Goal: Task Accomplishment & Management: Use online tool/utility

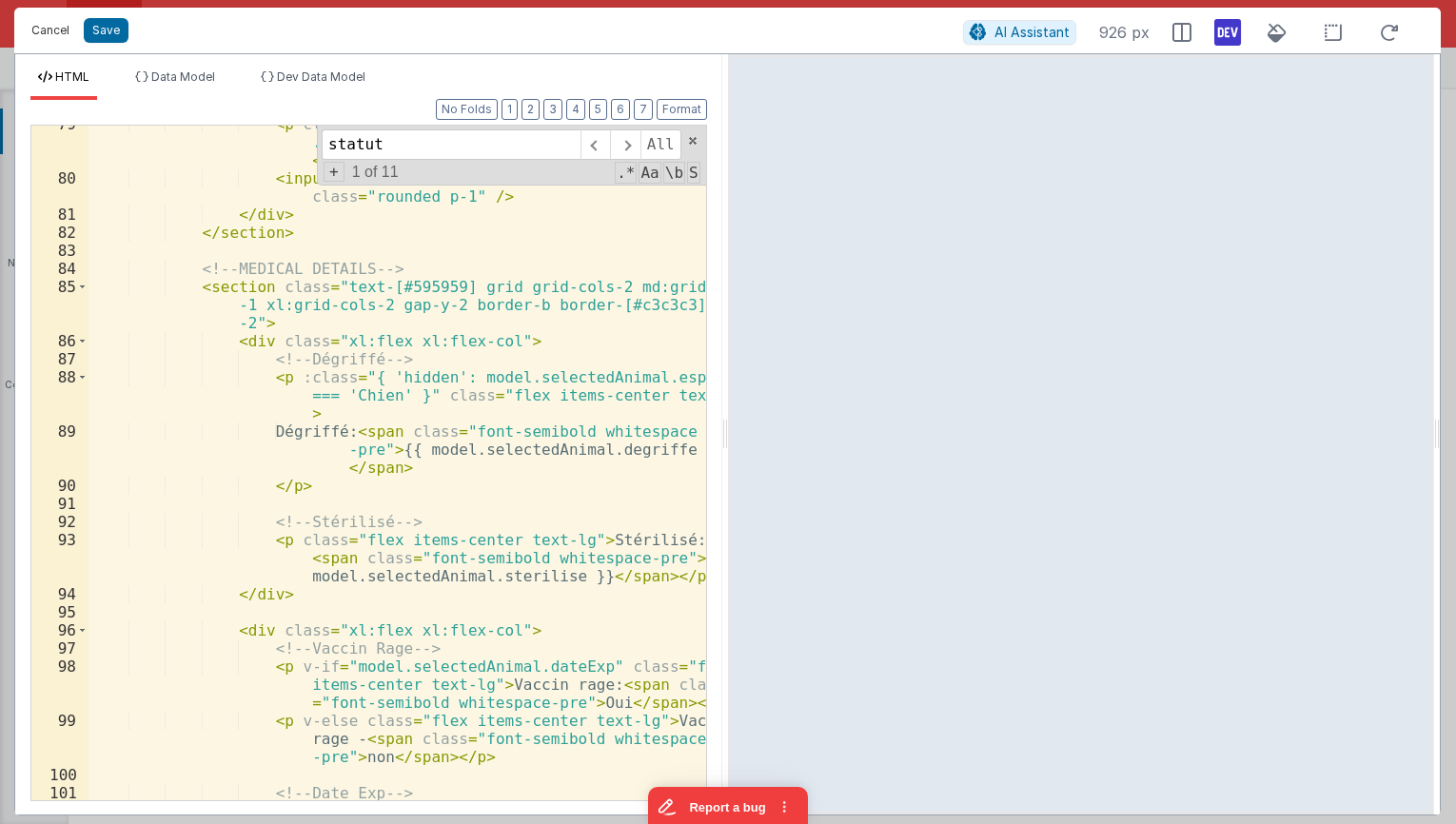
click at [55, 31] on button "Cancel" at bounding box center [50, 31] width 57 height 27
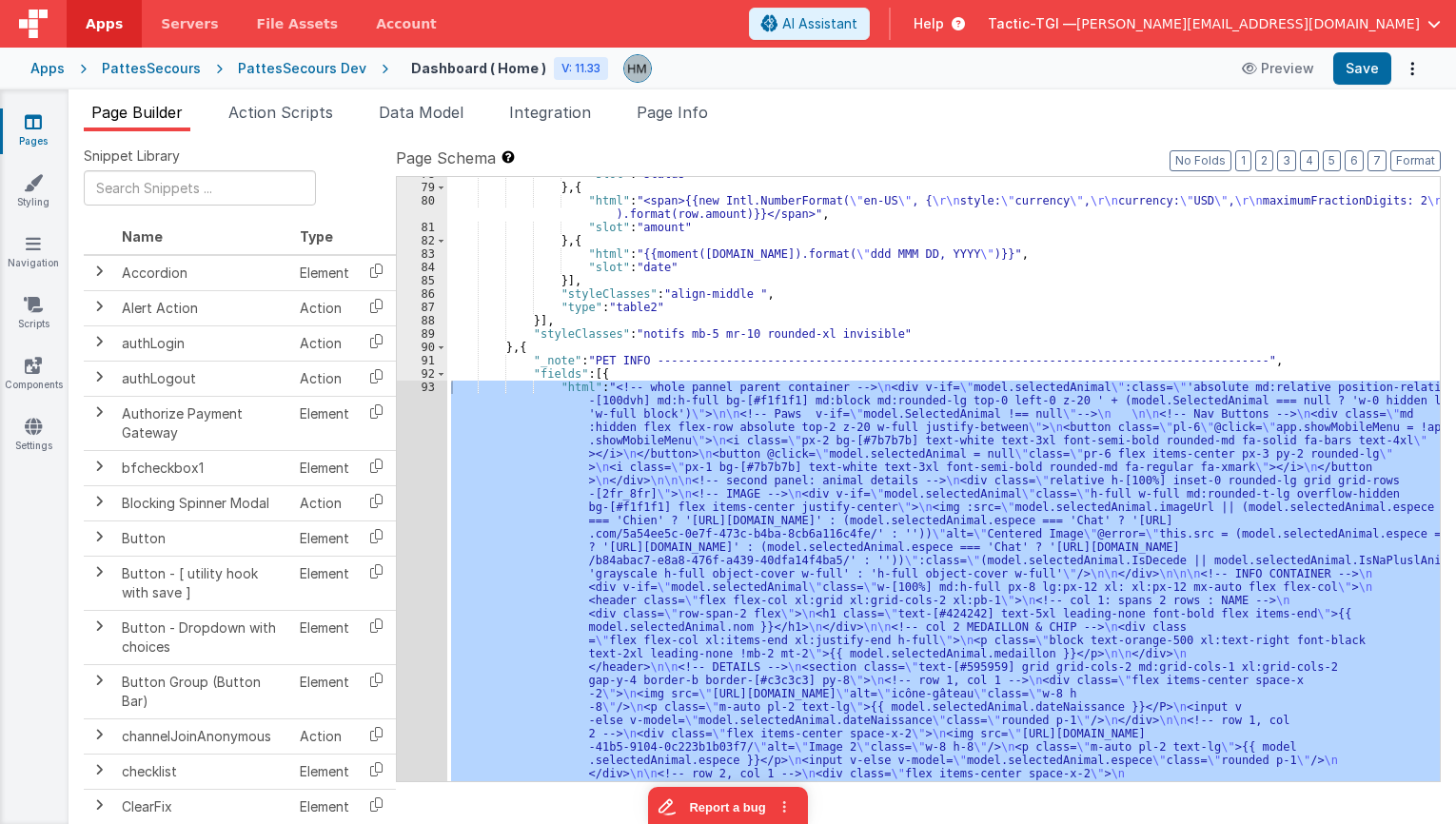
click at [33, 122] on icon at bounding box center [34, 122] width 17 height 19
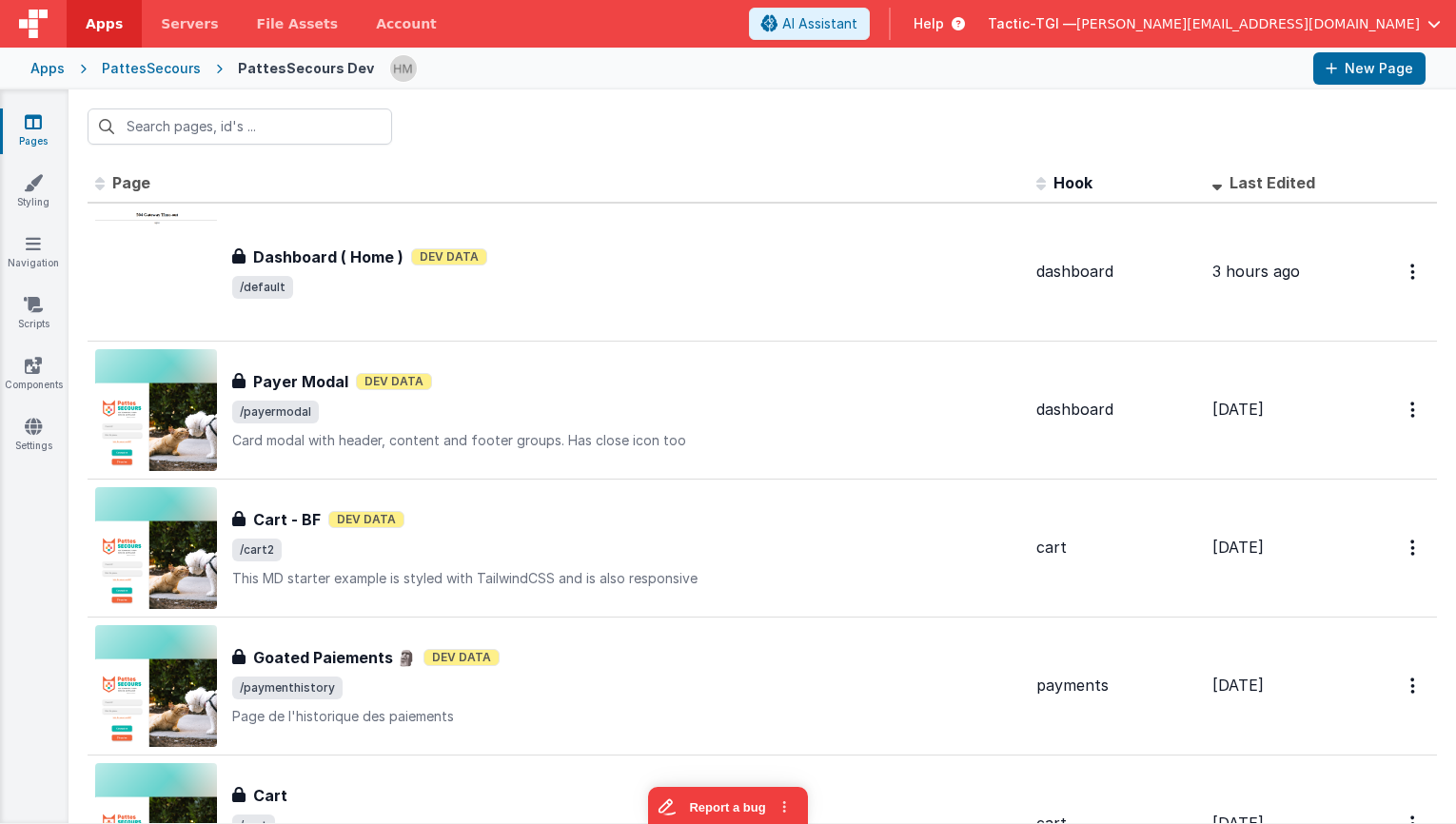
click at [48, 133] on link "Pages" at bounding box center [33, 132] width 68 height 39
click at [41, 79] on div "Apps PattesSecours PattesSecours Dev New Page" at bounding box center [728, 67] width 1456 height 41
click at [31, 72] on div "Apps" at bounding box center [48, 68] width 35 height 19
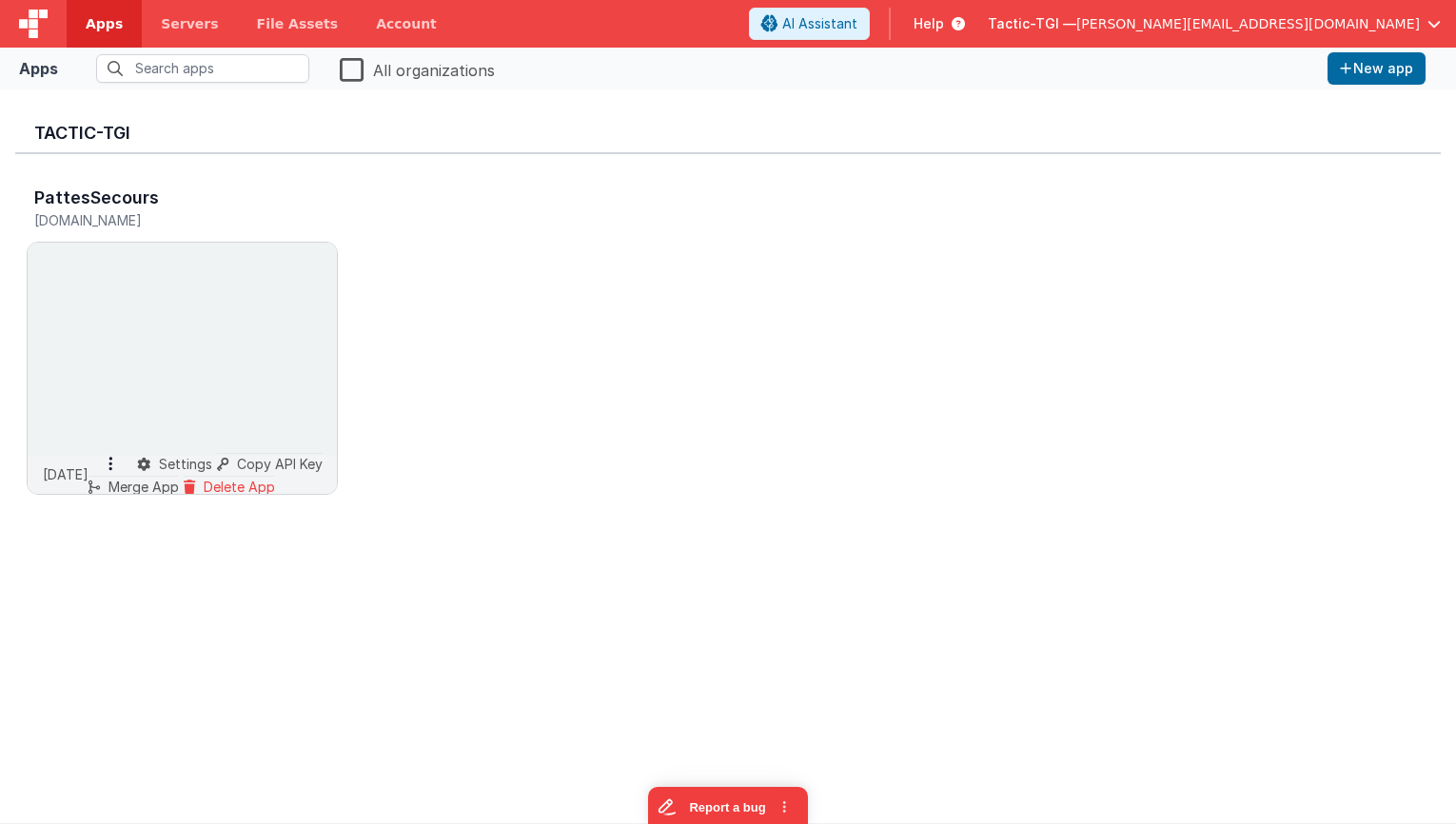
click at [36, 71] on div "Apps" at bounding box center [39, 68] width 39 height 23
drag, startPoint x: 363, startPoint y: 67, endPoint x: 294, endPoint y: 71, distance: 69.1
click at [362, 67] on label "All organizations" at bounding box center [417, 68] width 155 height 27
click at [0, 0] on input "All organizations" at bounding box center [0, 0] width 0 height 0
click at [267, 76] on input "text" at bounding box center [202, 68] width 213 height 29
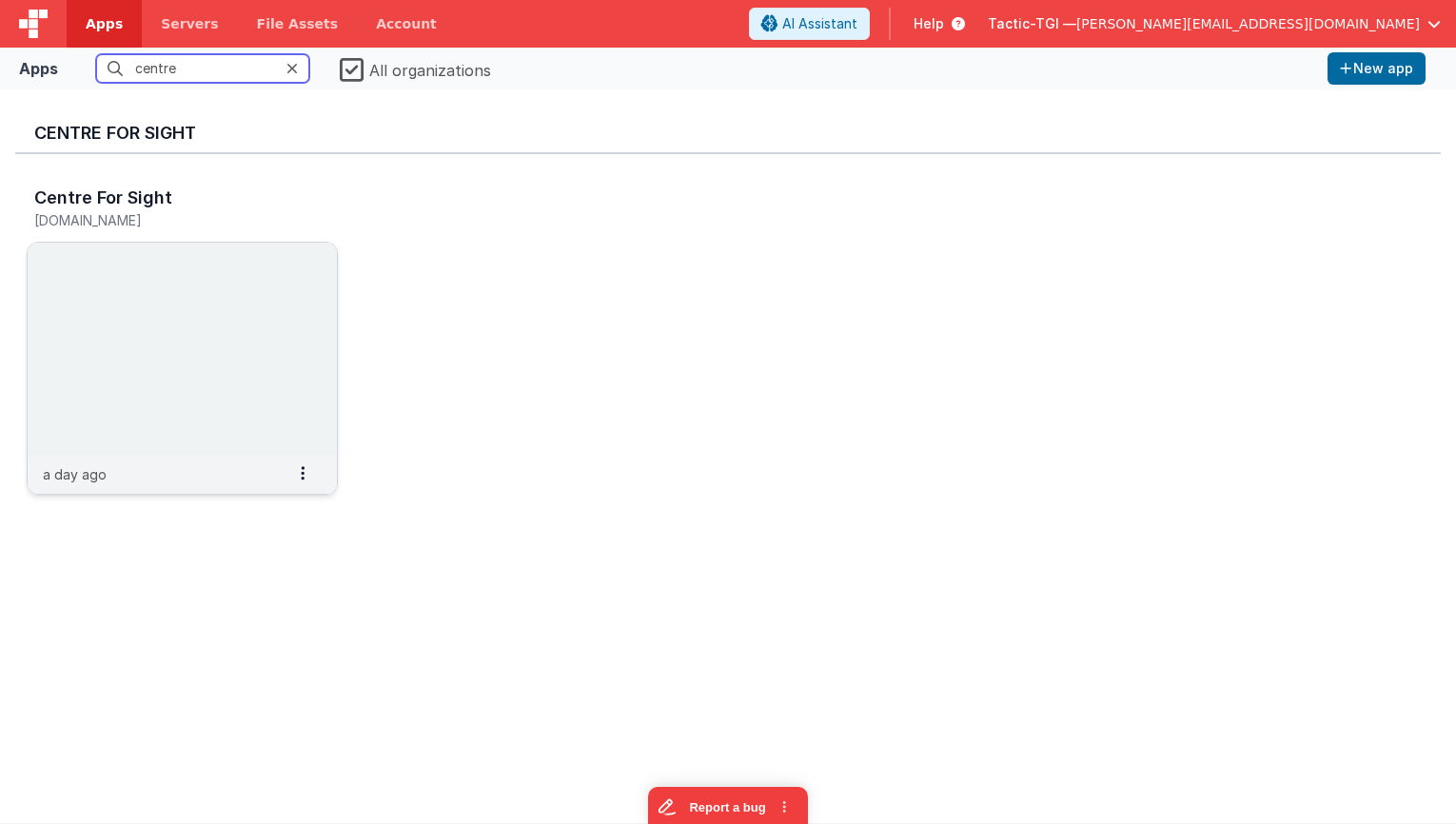
type input "centre"
click at [226, 283] on img at bounding box center [182, 348] width 309 height 213
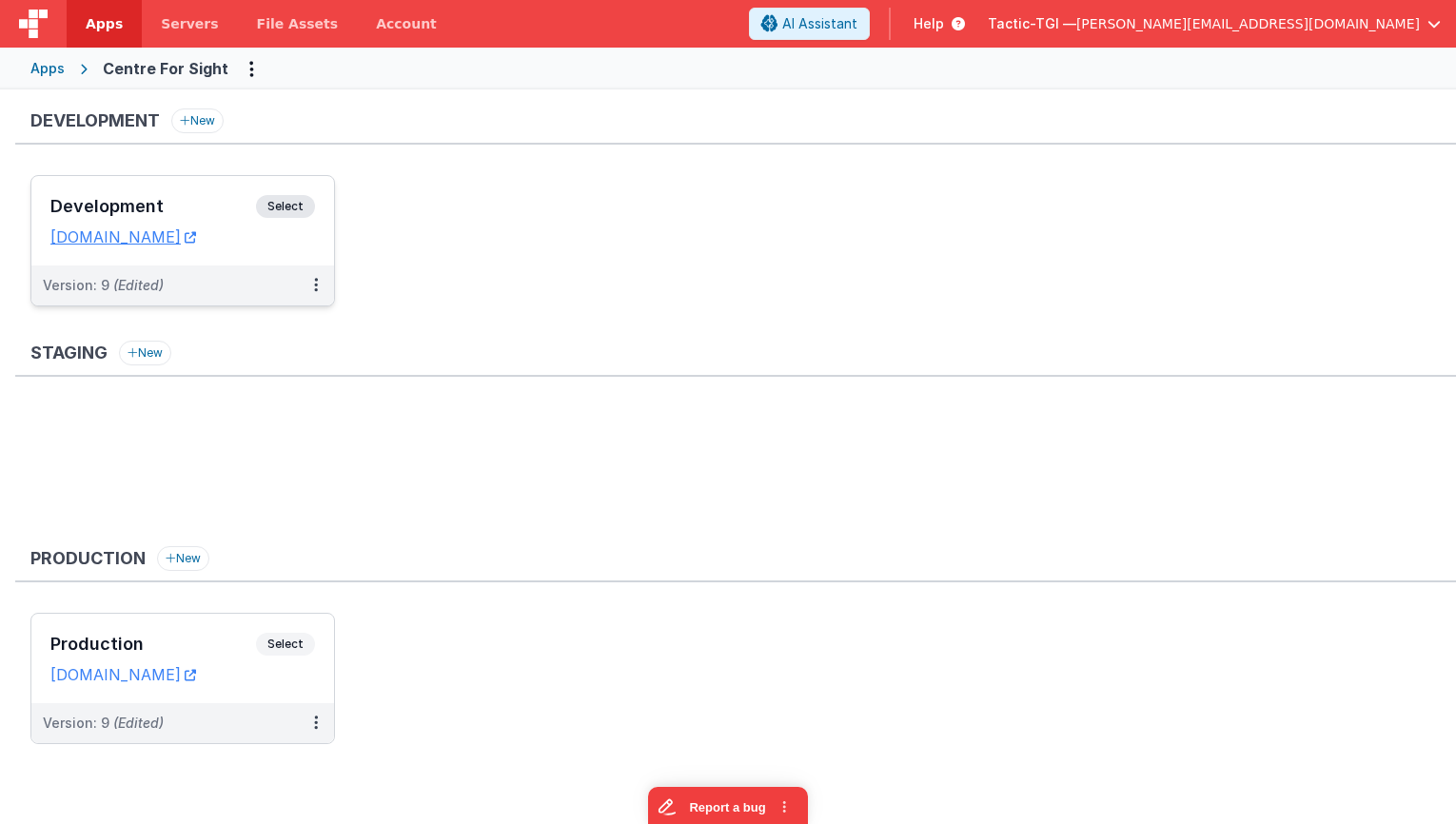
click at [169, 207] on h3 "Development" at bounding box center [153, 207] width 206 height 19
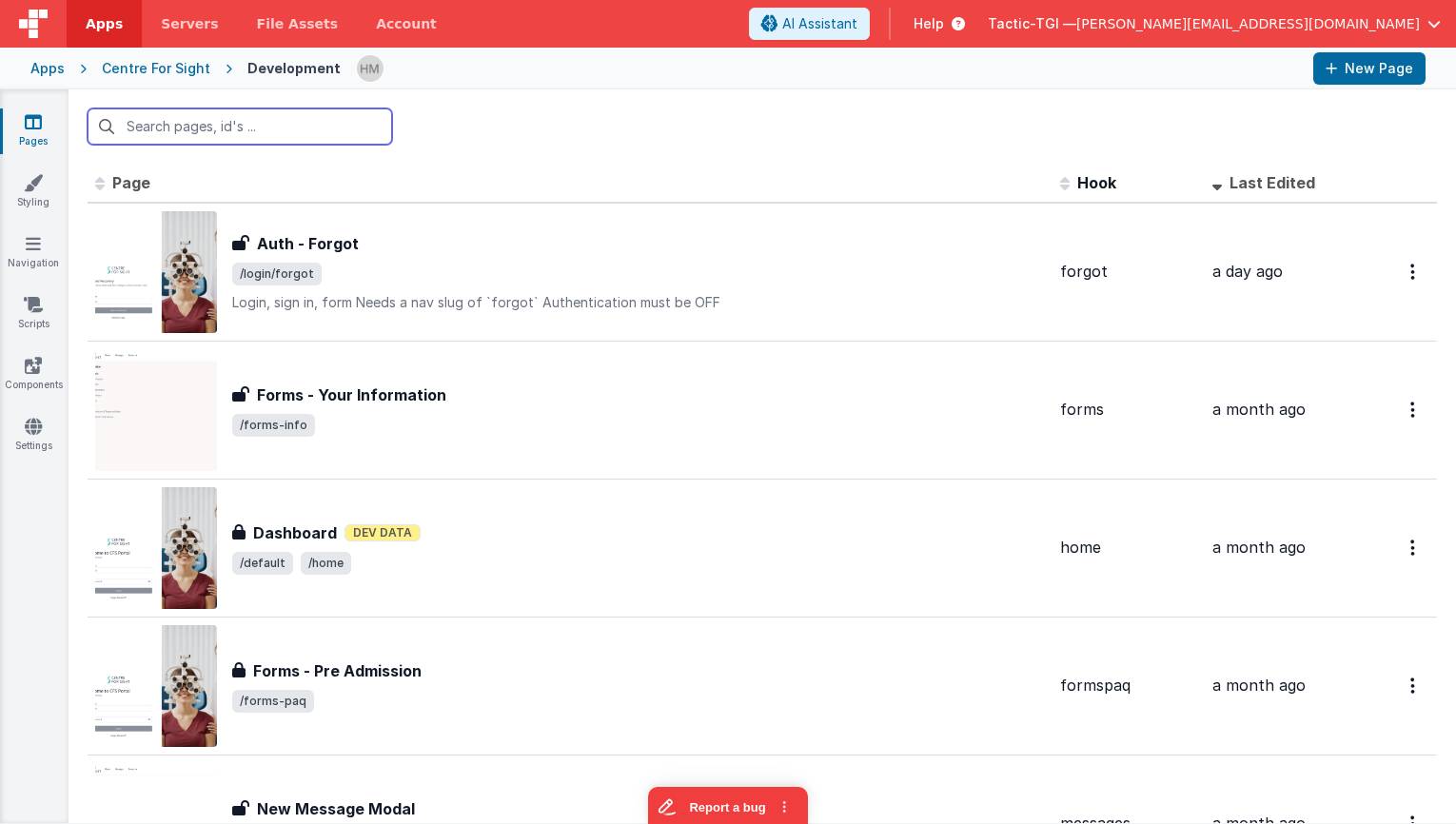
click at [230, 142] on input "text" at bounding box center [240, 127] width 304 height 37
click at [260, 127] on input "text" at bounding box center [240, 127] width 304 height 37
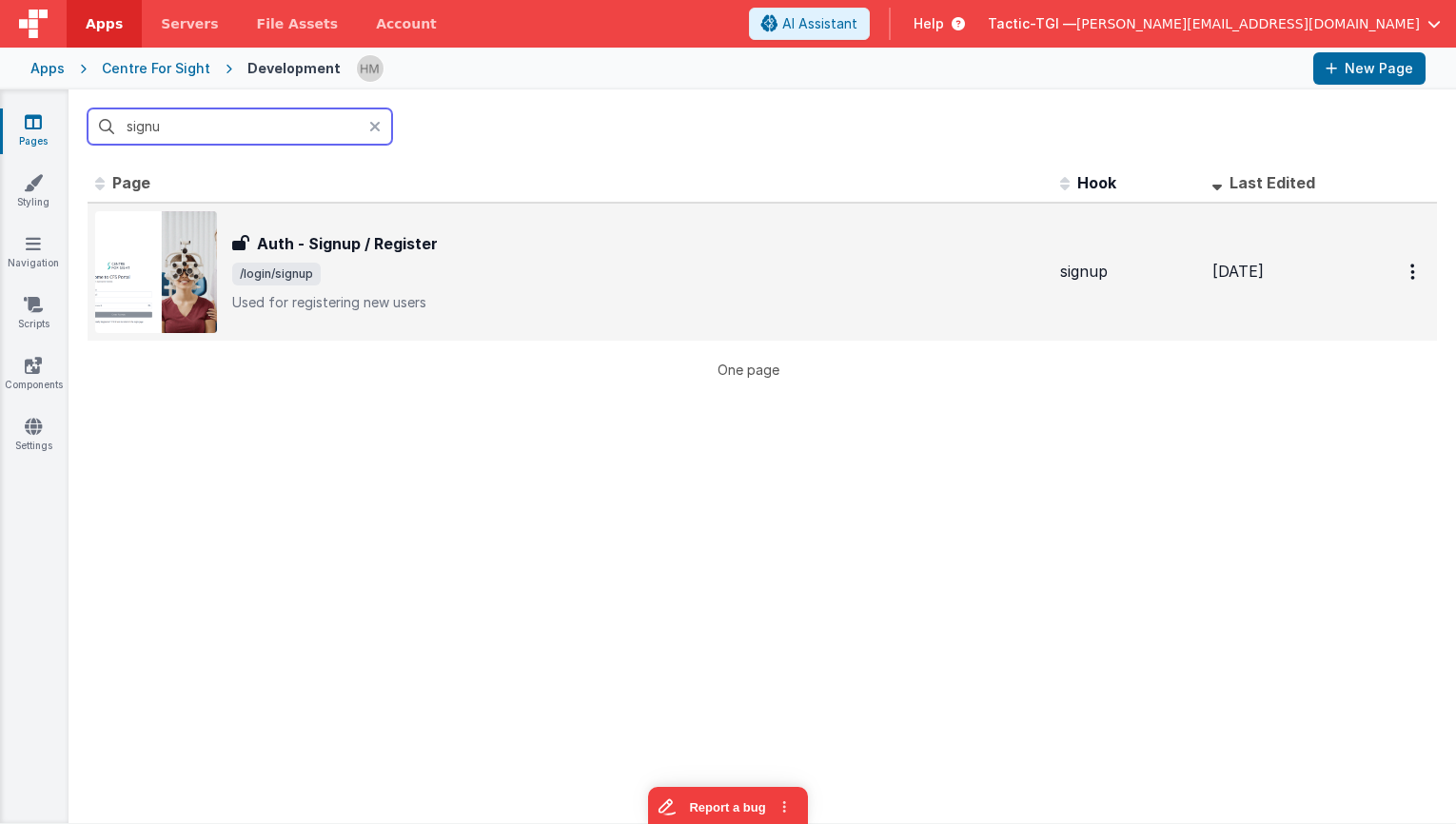
type input "signu"
click at [441, 262] on div "Auth - Signup / Register Auth - Signup / Register /login/signup Used for regist…" at bounding box center [638, 271] width 813 height 80
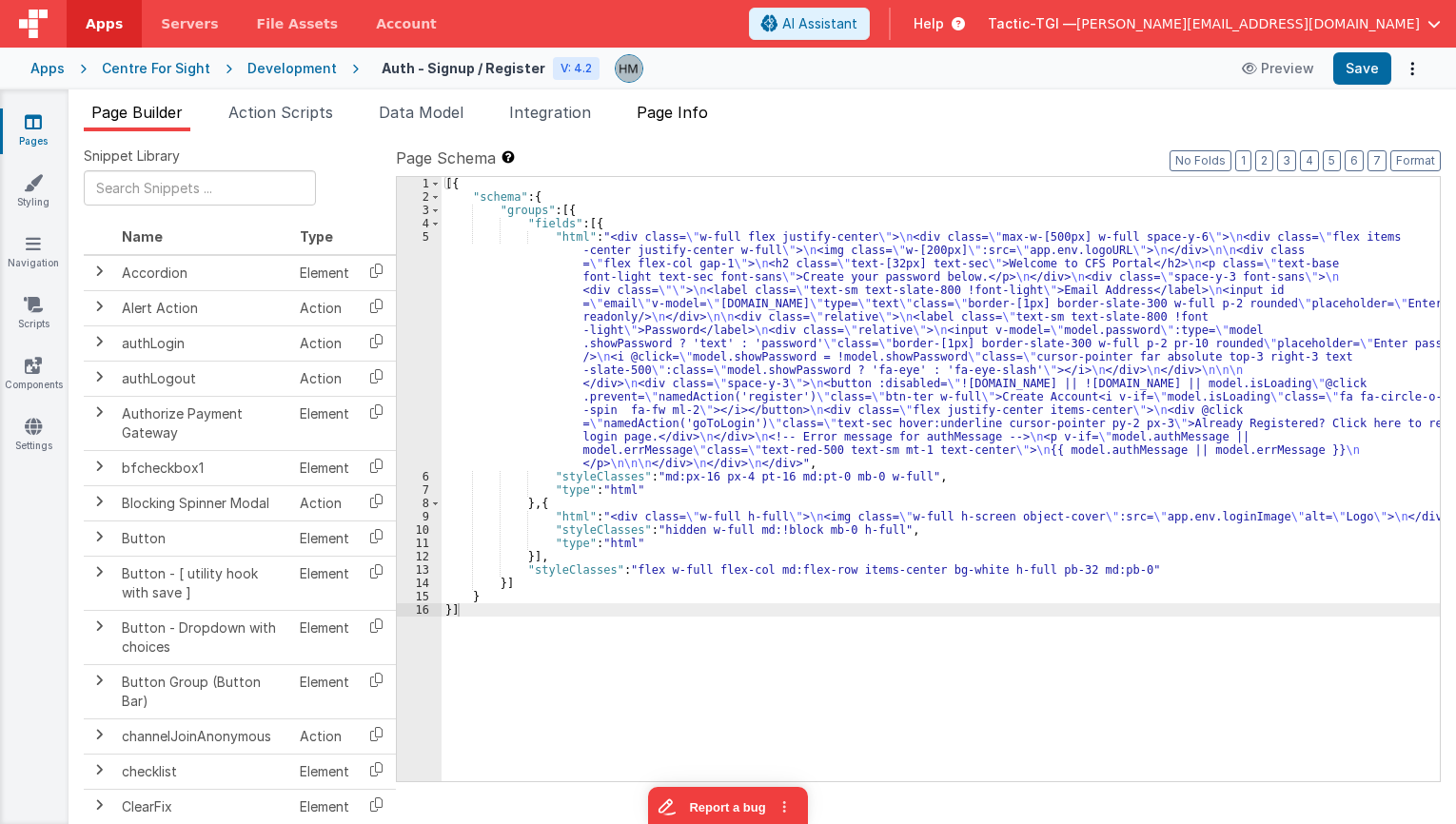
click at [670, 122] on li "Page Info" at bounding box center [672, 116] width 87 height 31
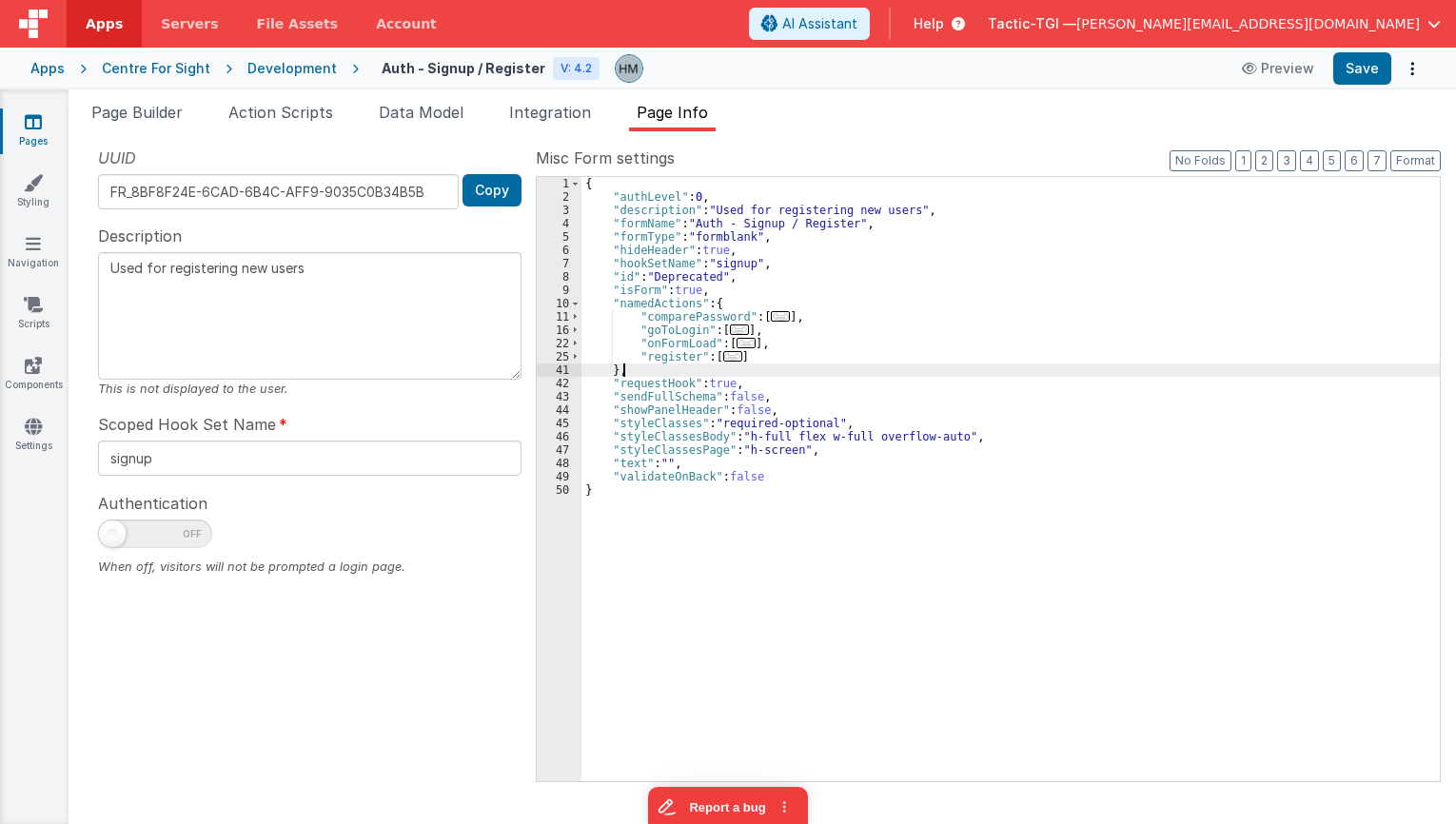
click at [723, 362] on span "..." at bounding box center [733, 356] width 19 height 11
click at [724, 355] on span "..." at bounding box center [733, 356] width 19 height 11
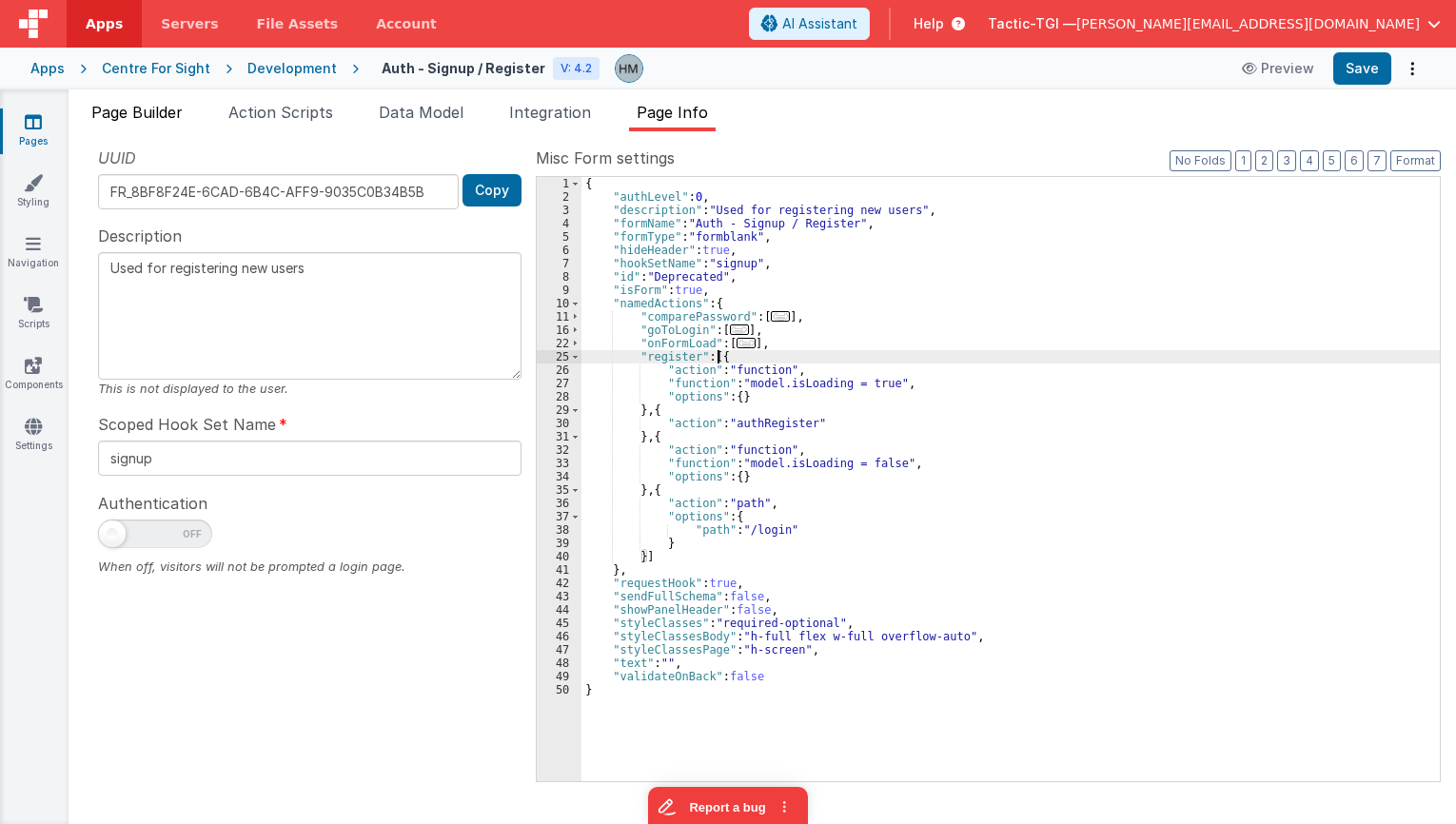
click at [143, 116] on span "Page Builder" at bounding box center [137, 113] width 91 height 19
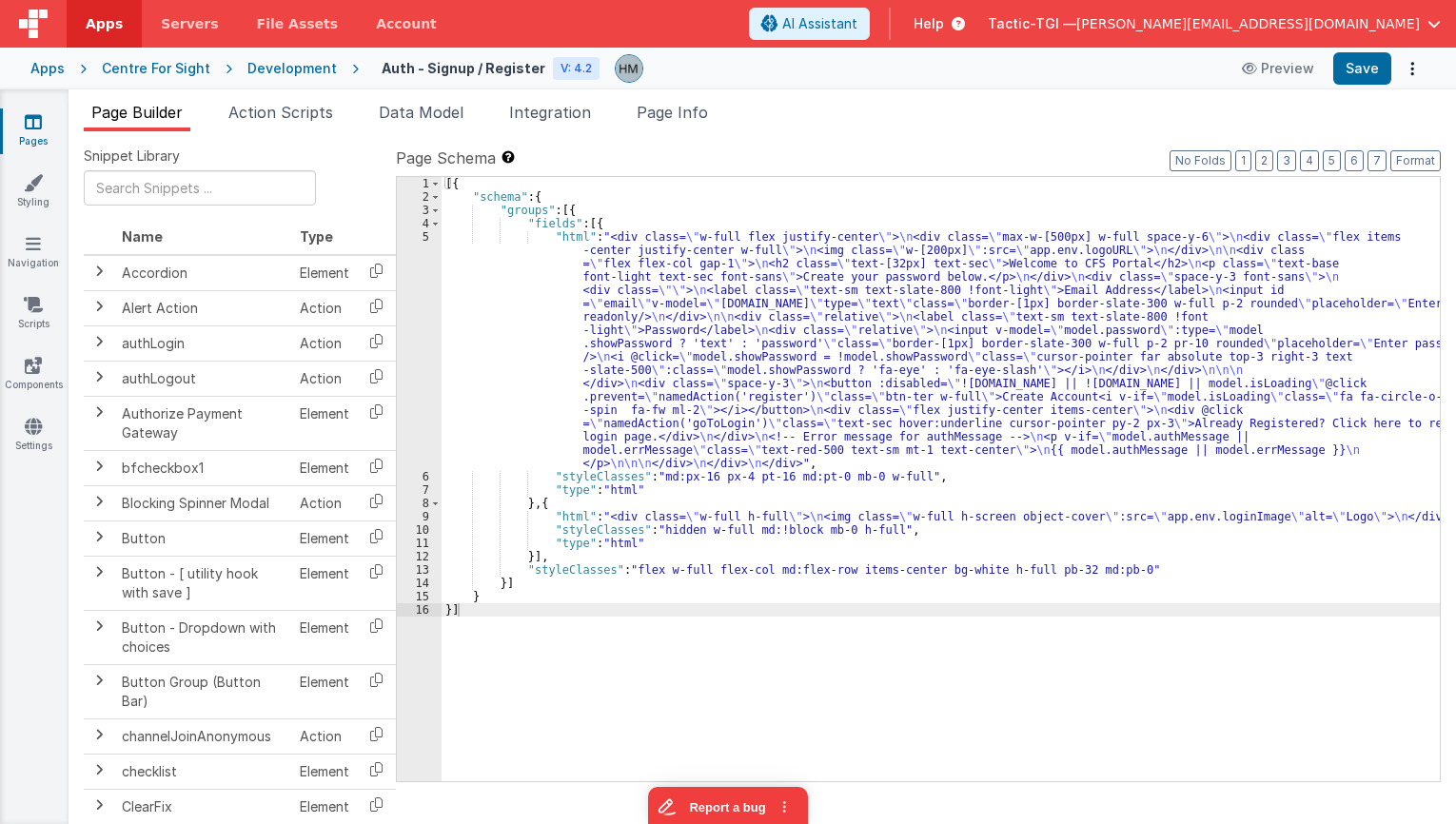
click at [497, 328] on div "[{ "schema" : { "groups" : [{ "fields" : [{ "html" : "<div class= \" w-full fle…" at bounding box center [941, 492] width 999 height 631
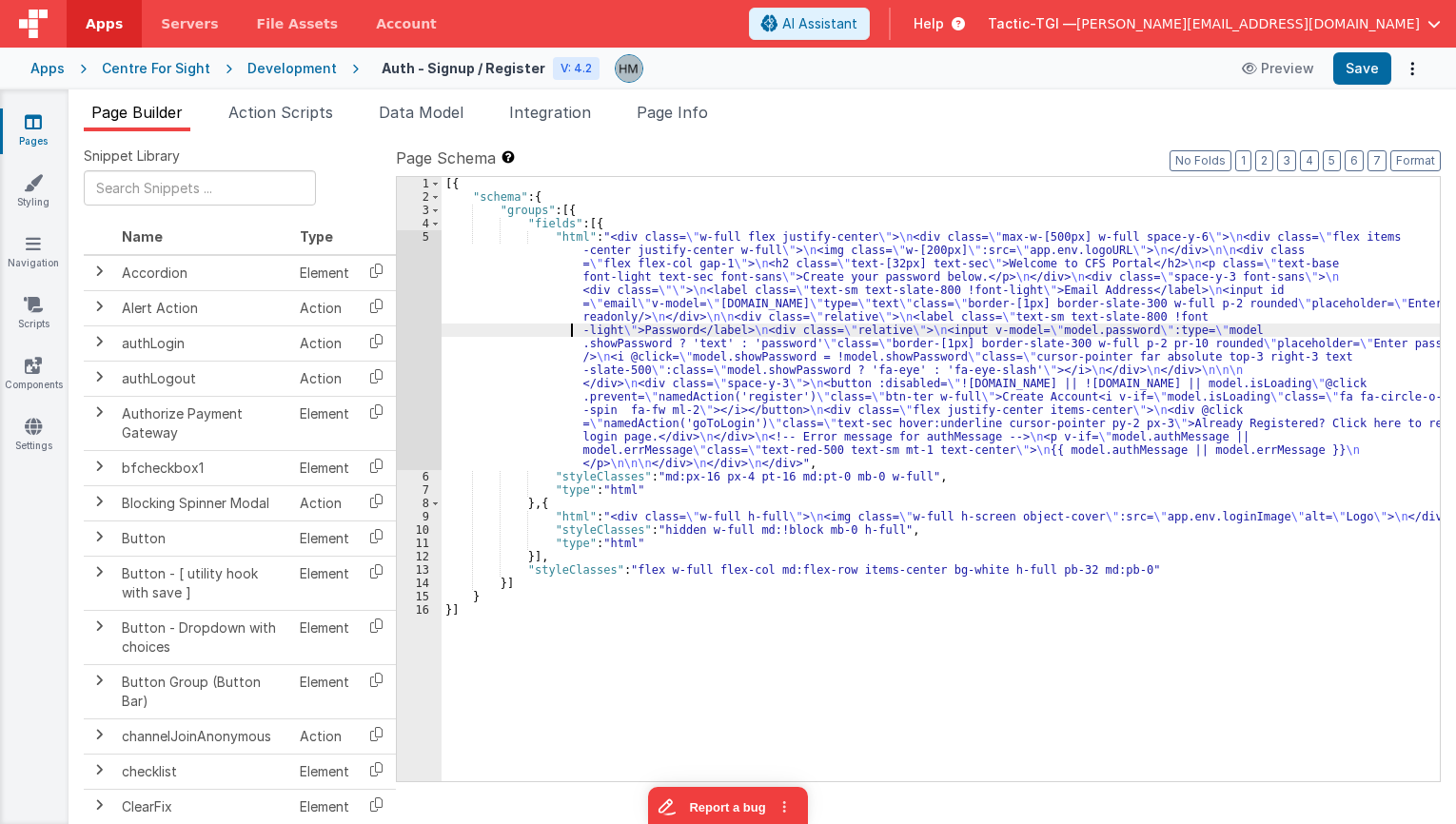
click at [422, 240] on div "5" at bounding box center [419, 349] width 44 height 240
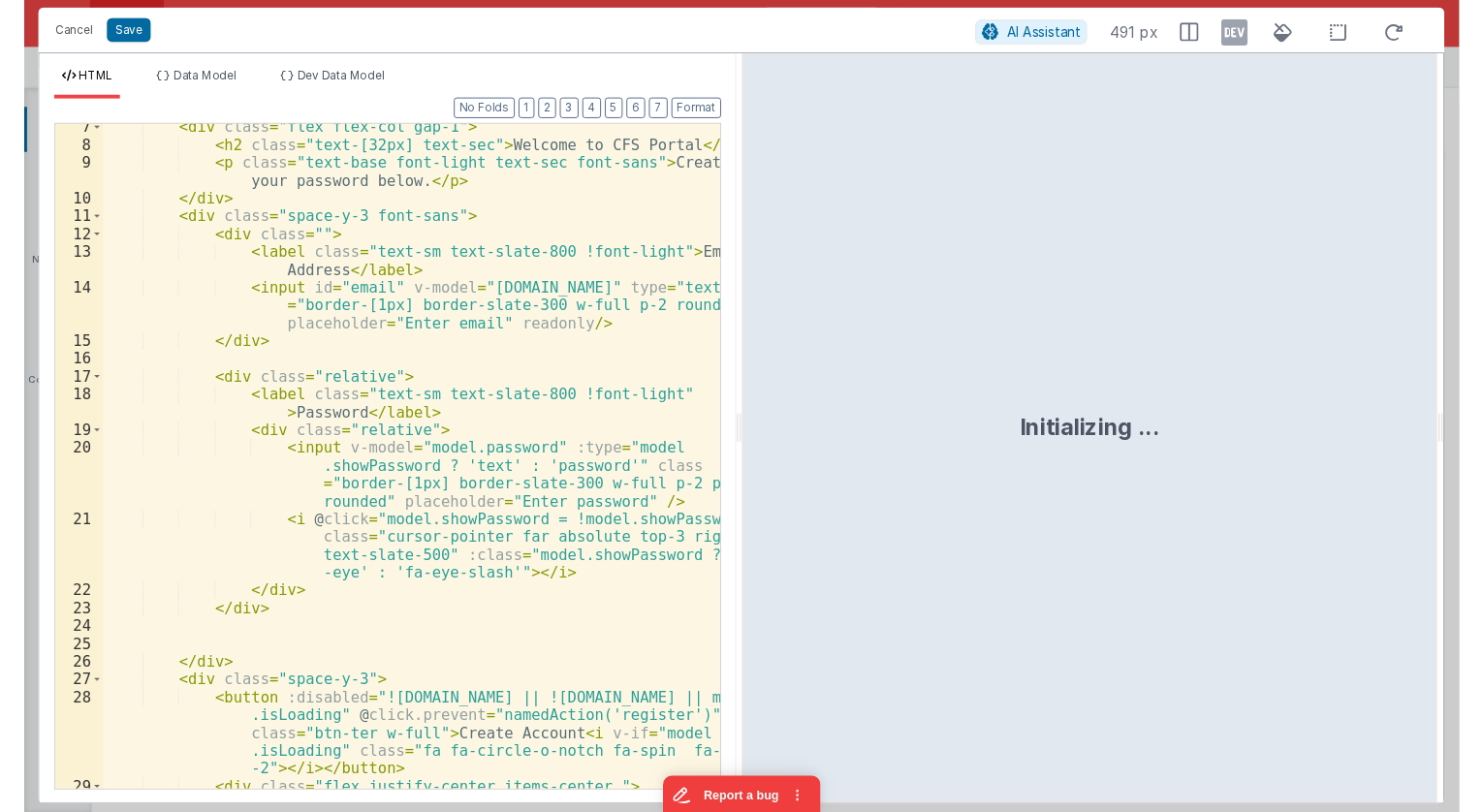
scroll to position [399, 0]
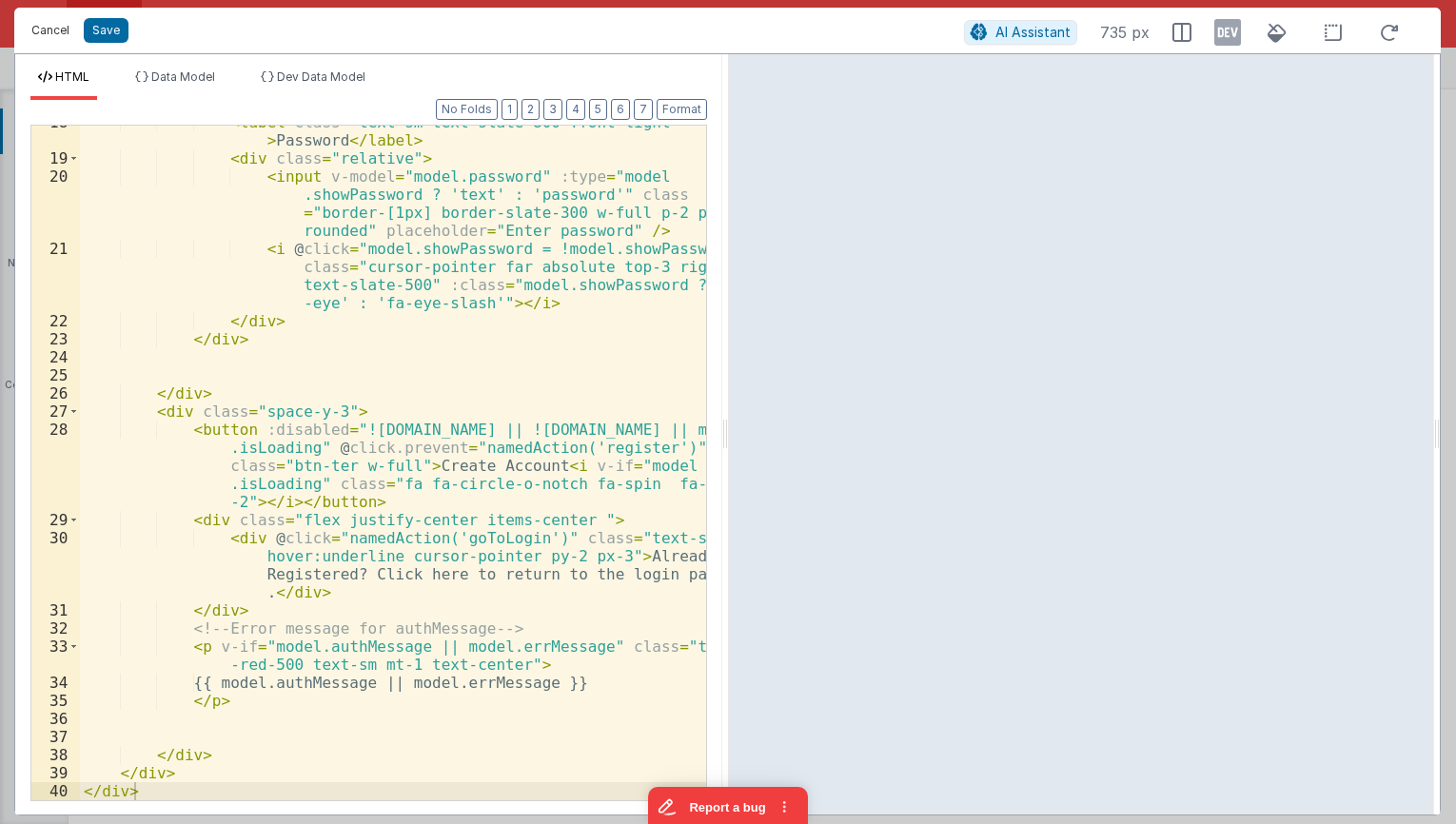
click at [56, 29] on button "Cancel" at bounding box center [50, 31] width 57 height 27
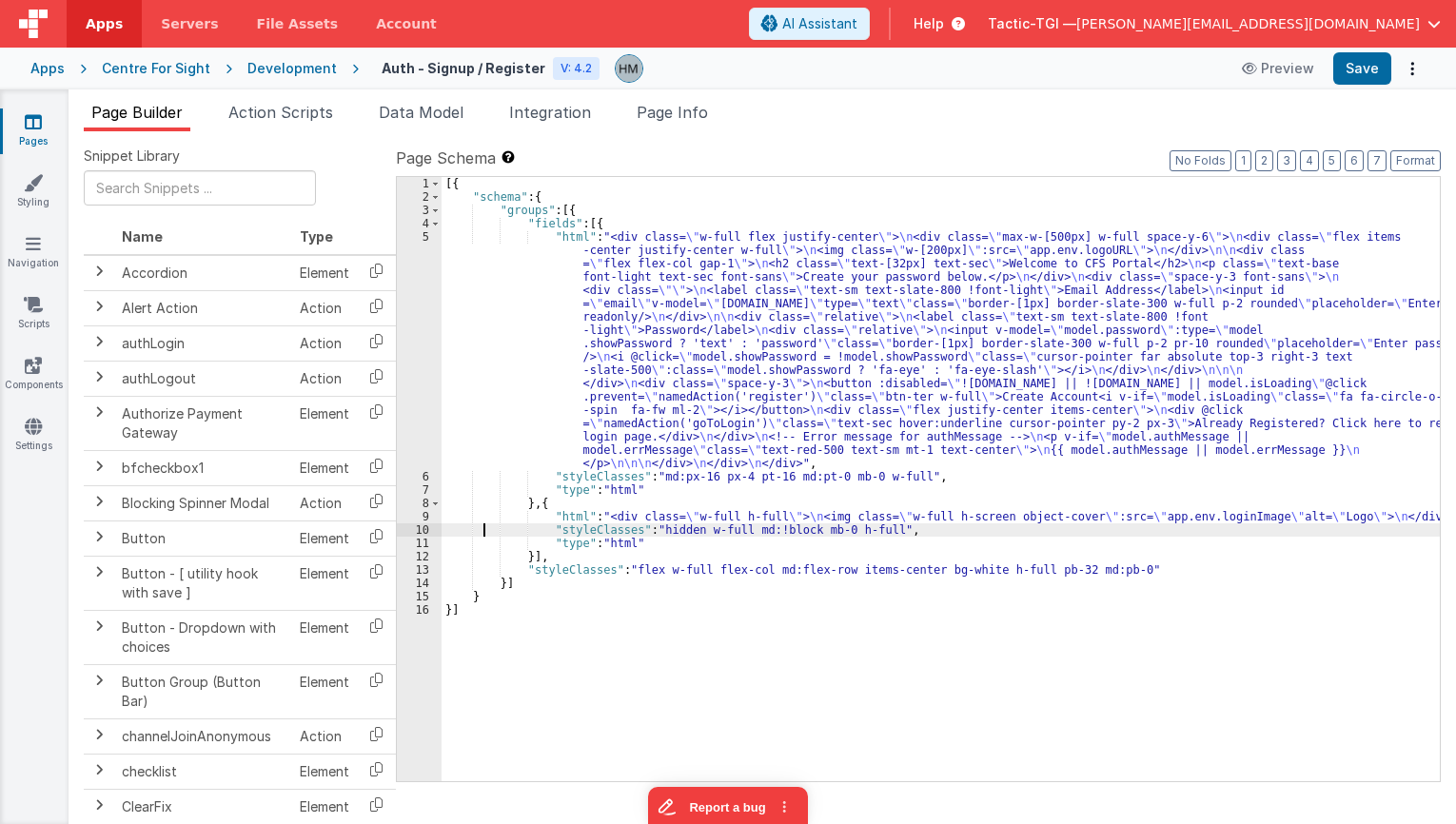
click at [484, 533] on div "[{ "schema" : { "groups" : [{ "fields" : [{ "html" : "<div class= \" w-full fle…" at bounding box center [941, 492] width 999 height 631
click at [429, 514] on div "9" at bounding box center [419, 517] width 44 height 13
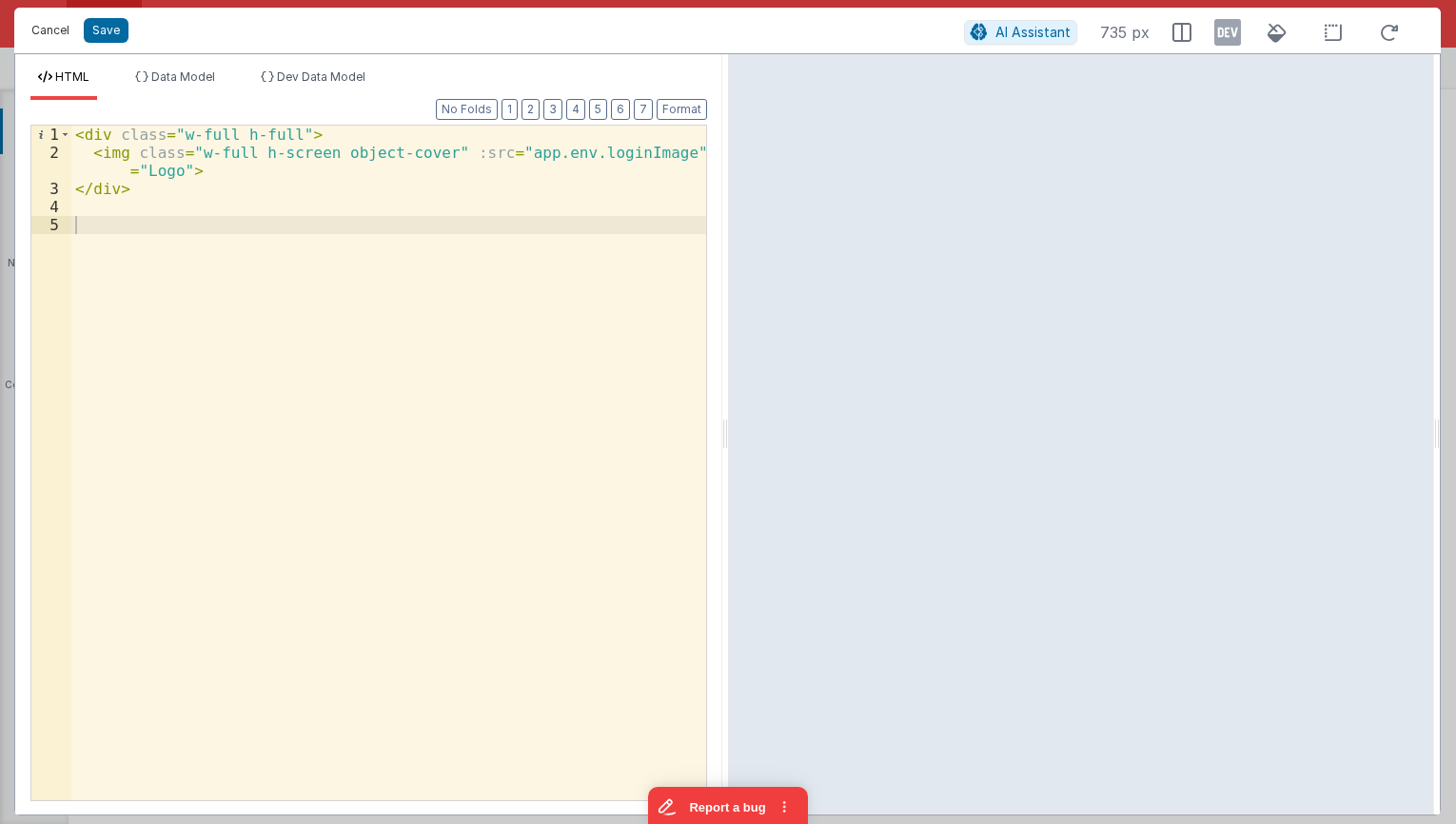
click at [39, 38] on button "Cancel" at bounding box center [50, 31] width 57 height 27
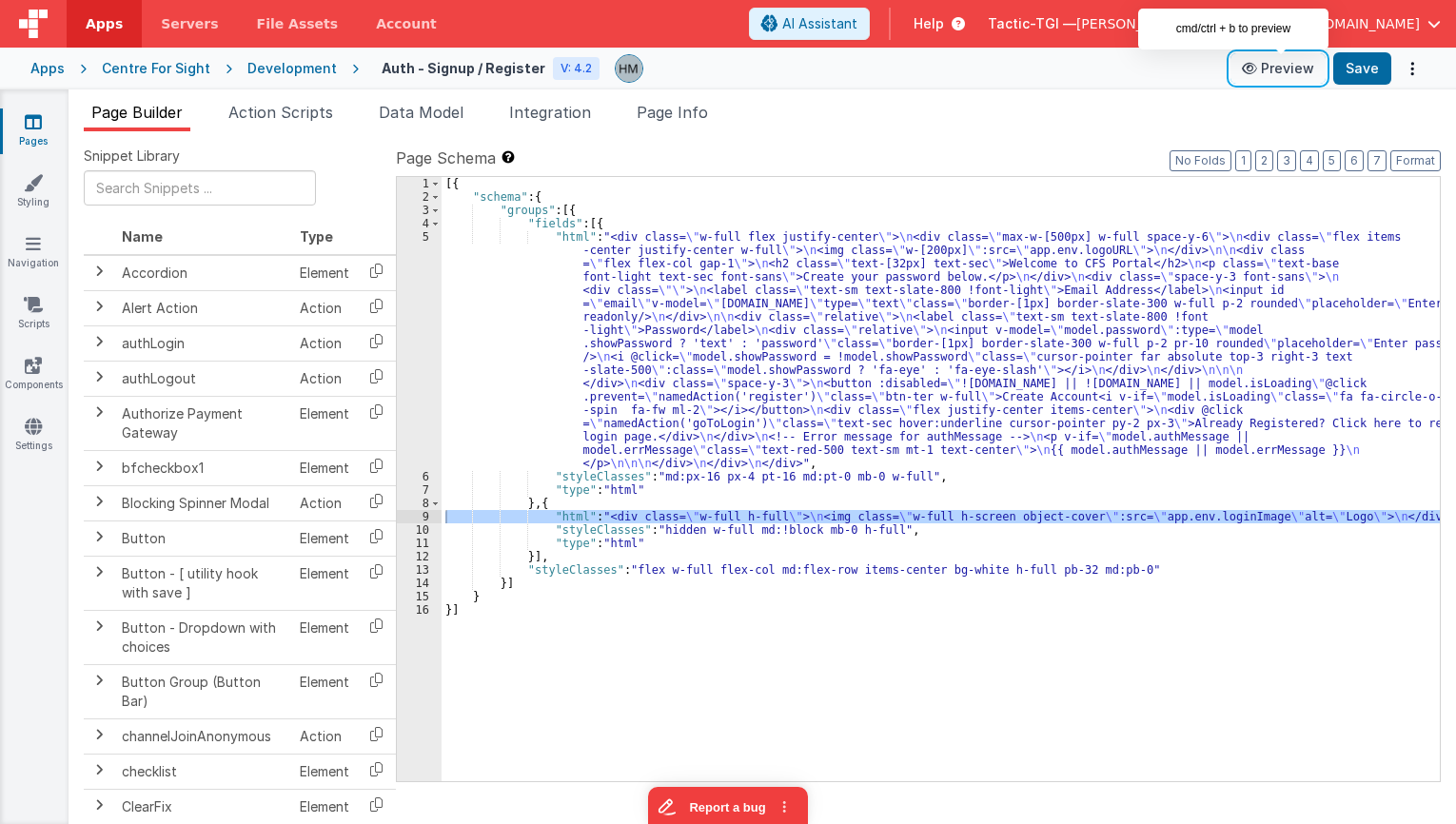
click at [1289, 75] on button "Preview" at bounding box center [1278, 68] width 95 height 31
